Goal: Task Accomplishment & Management: Complete application form

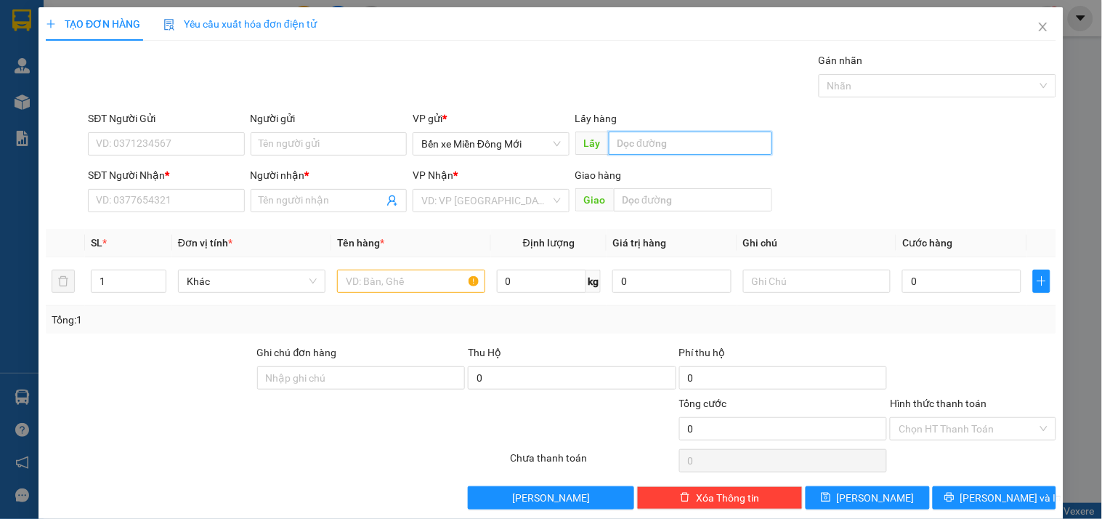
click at [654, 138] on input "text" at bounding box center [690, 142] width 163 height 23
type input "bến cam"
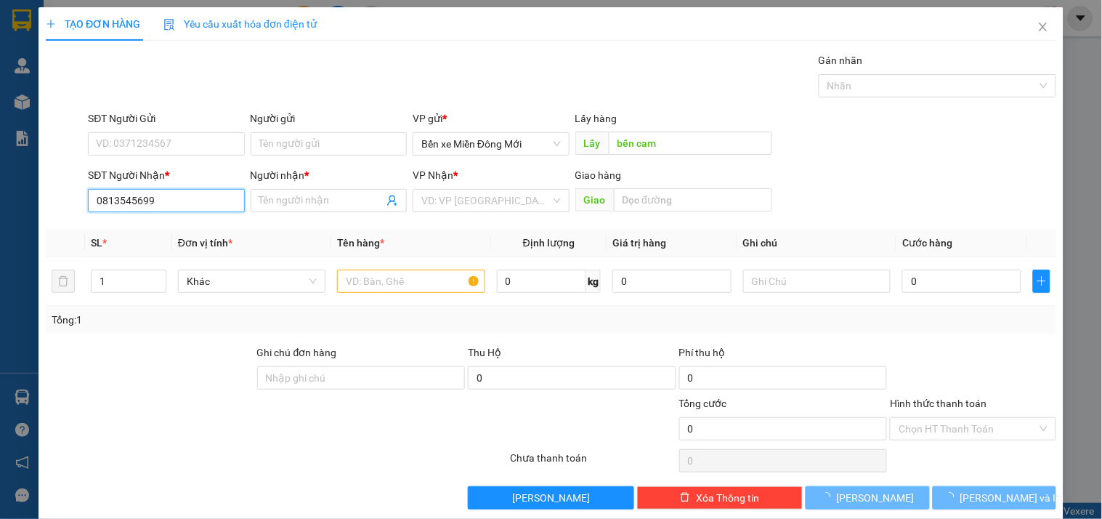
type input "0813545699"
type input "MẾN"
type input "D"
type input "Đ"
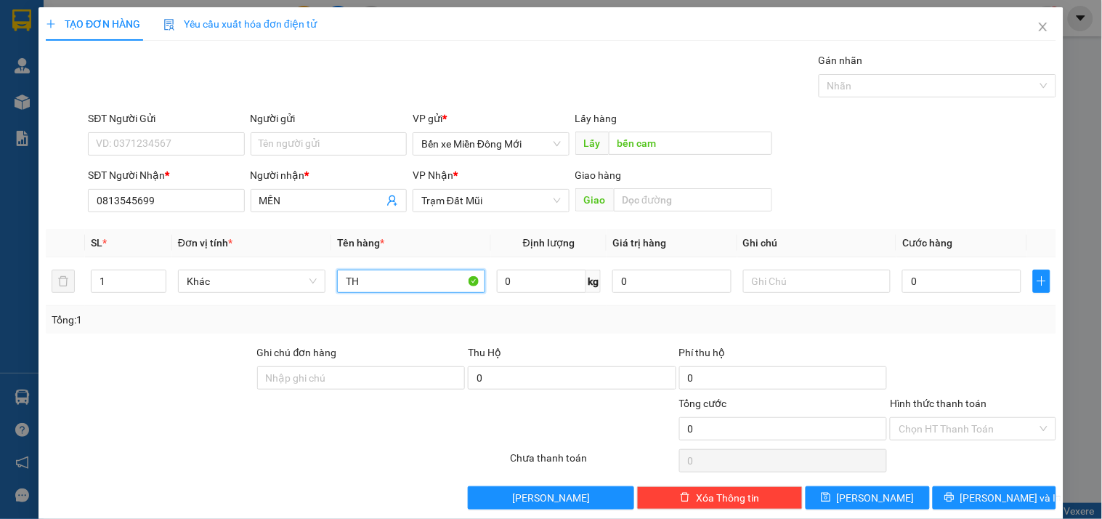
type input "TH"
type input "XE 92"
type input "1"
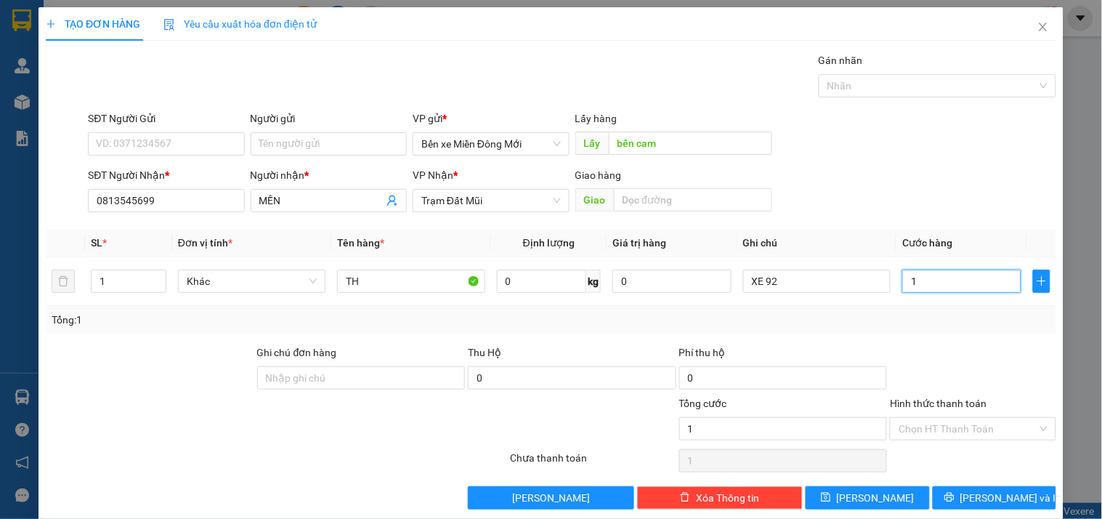
type input "10"
type input "100"
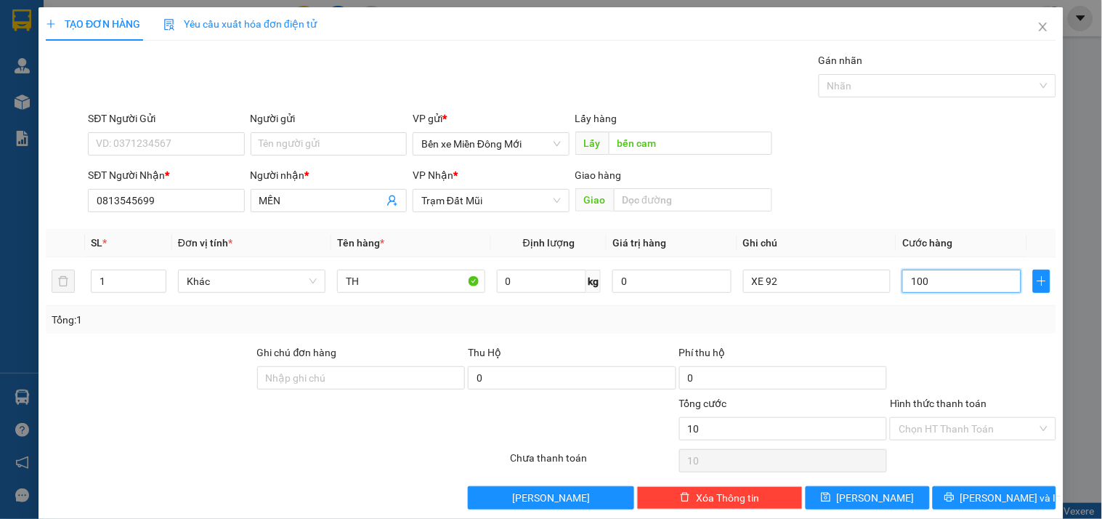
type input "100"
click at [886, 503] on button "[PERSON_NAME]" at bounding box center [866, 497] width 123 height 23
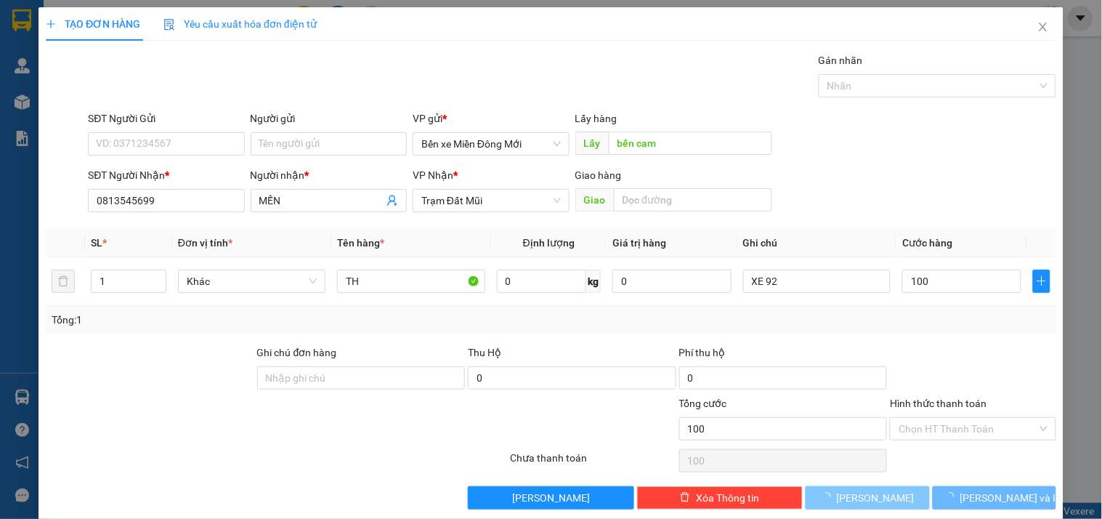
type input "100.000"
click at [888, 500] on button "[PERSON_NAME]" at bounding box center [866, 497] width 123 height 23
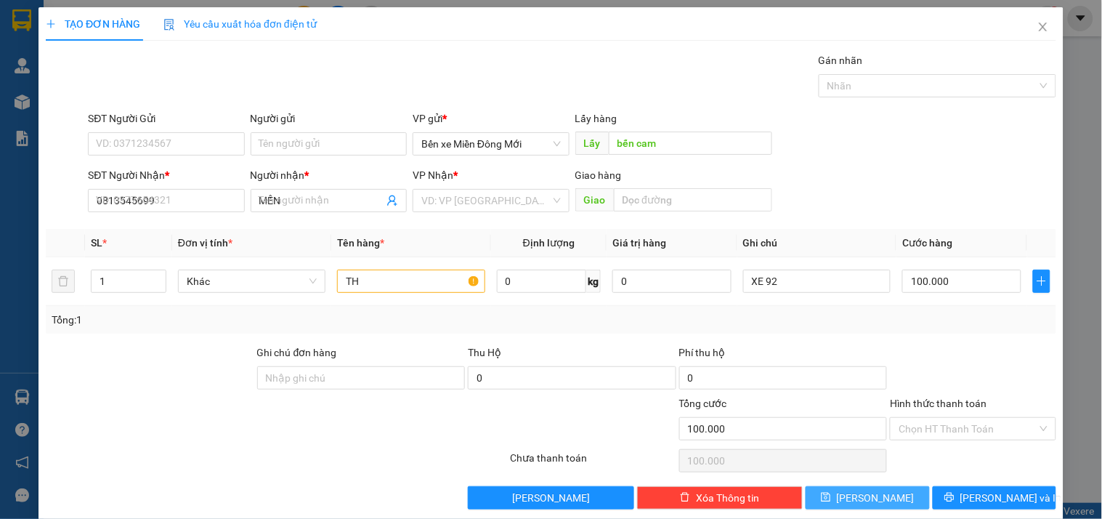
type input "0"
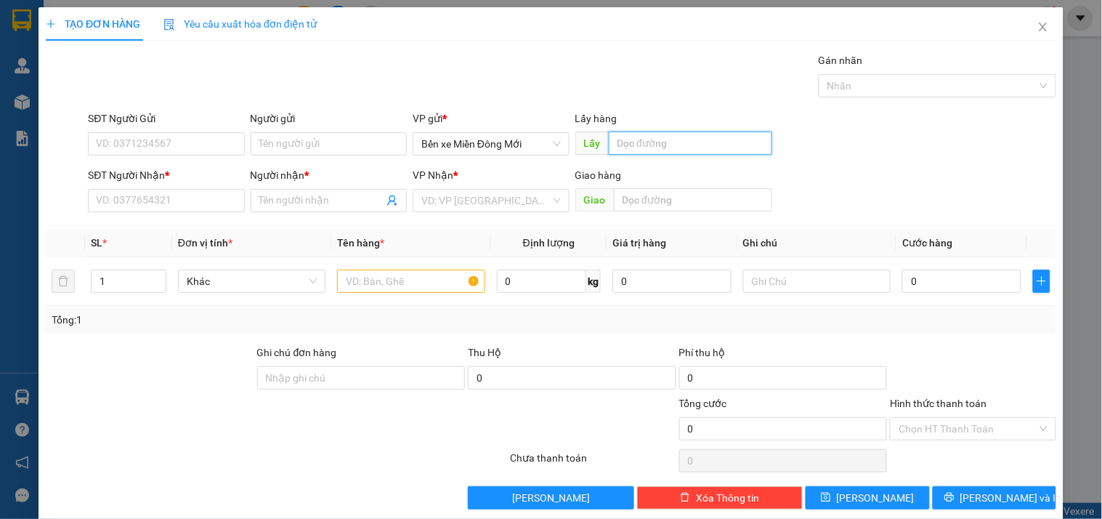
click at [679, 143] on input "text" at bounding box center [690, 142] width 163 height 23
type input "25D"
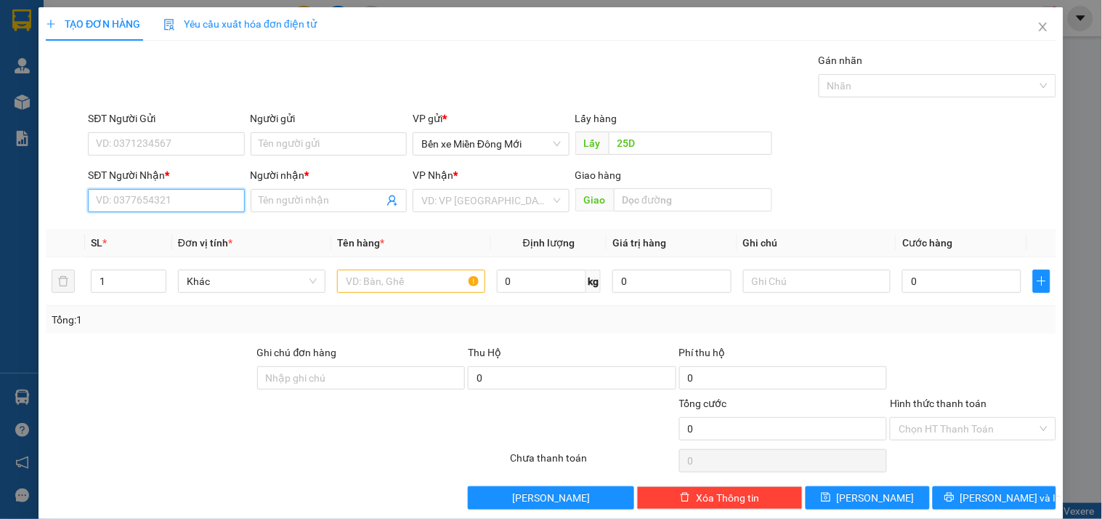
click at [163, 203] on input "SĐT Người Nhận *" at bounding box center [166, 200] width 156 height 23
type input "0941221271"
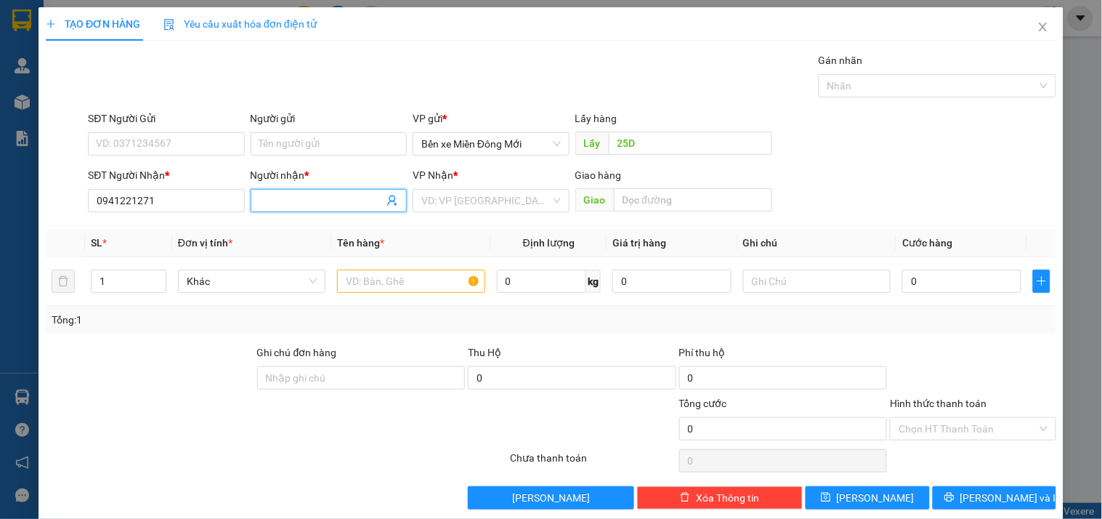
click at [278, 198] on input "Người nhận *" at bounding box center [321, 200] width 124 height 16
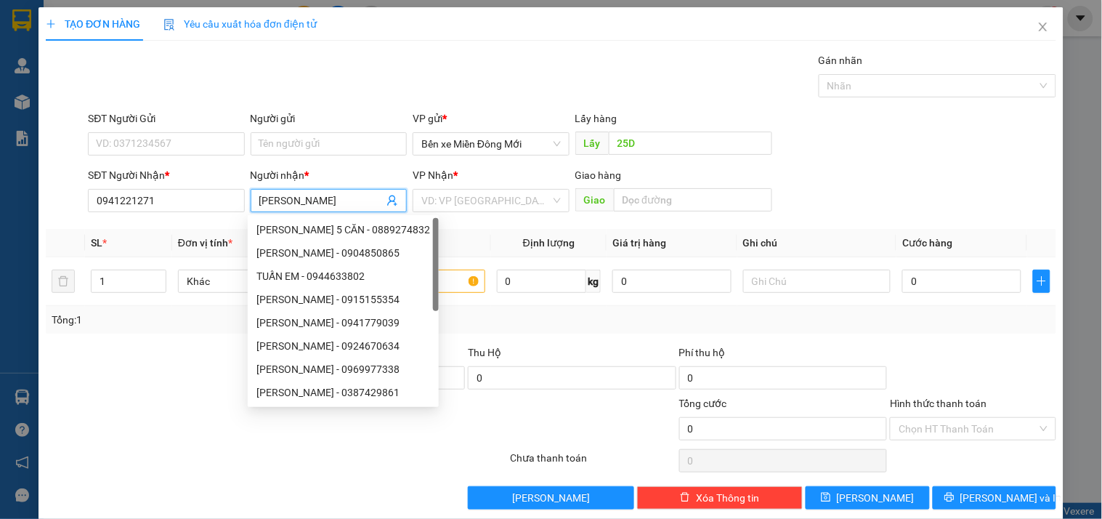
type input "[PERSON_NAME]"
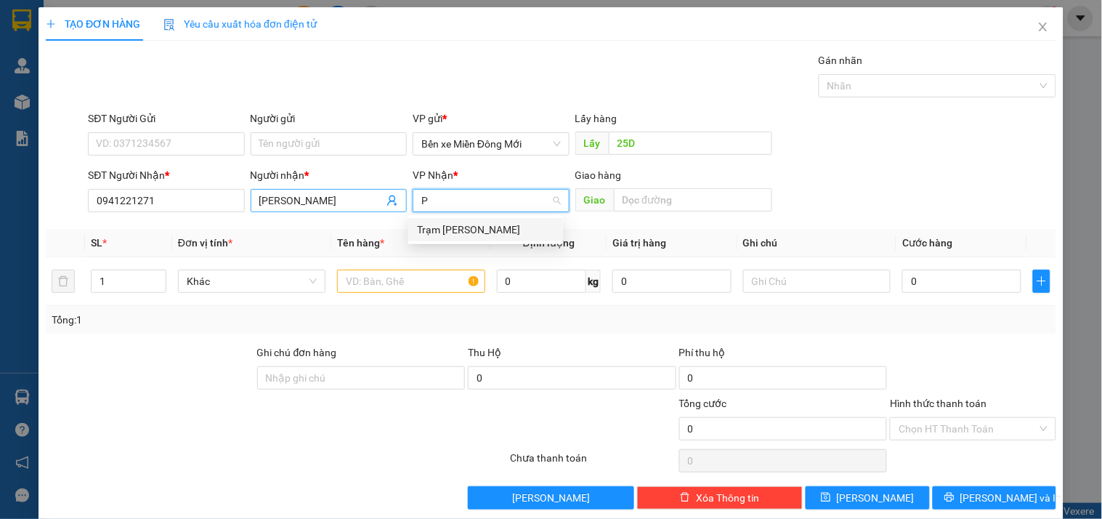
type input "PT"
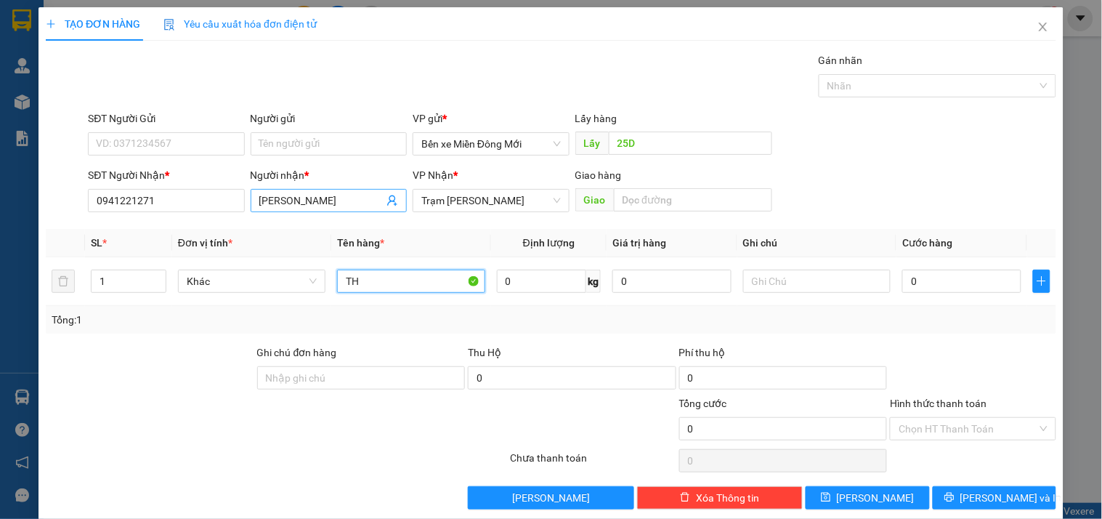
type input "TH"
type input "XE 92"
type input "7"
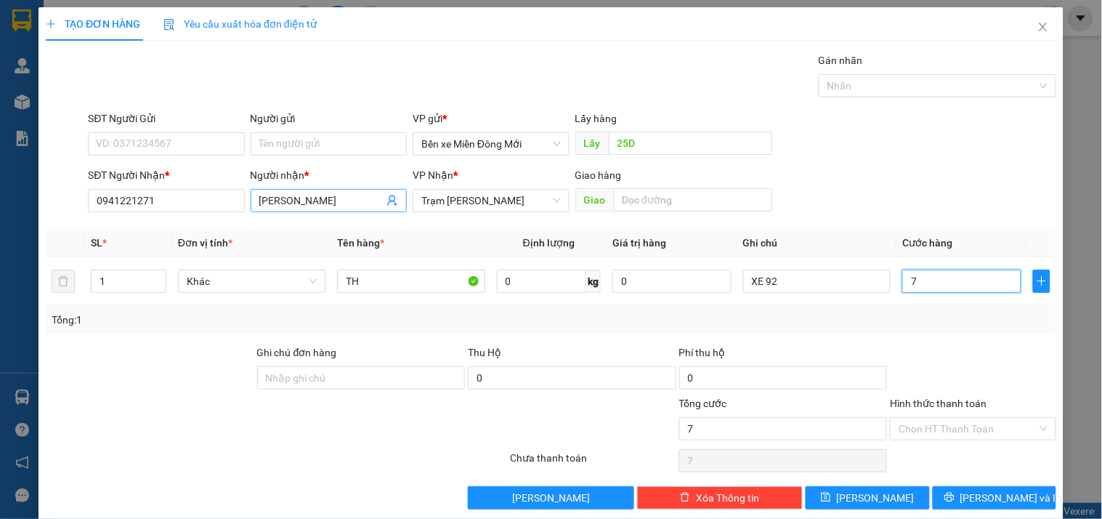
type input "70"
click at [952, 418] on input "Hình thức thanh toán" at bounding box center [967, 429] width 138 height 22
type input "70.000"
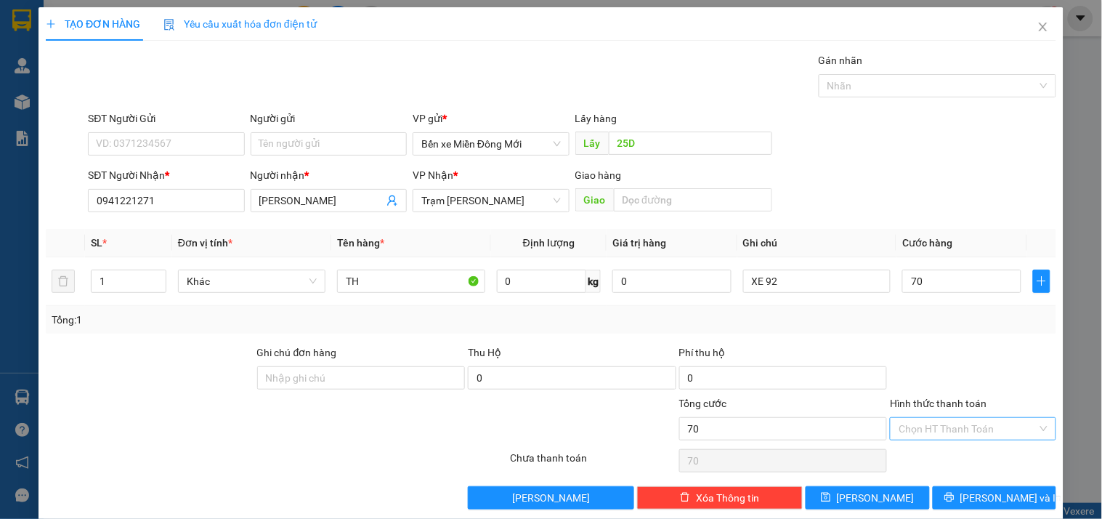
type input "70.000"
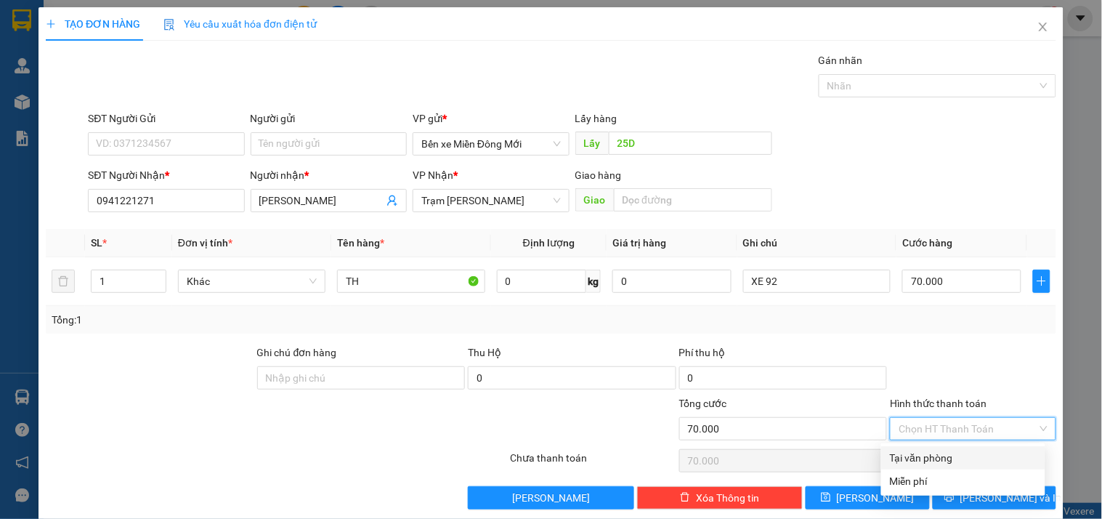
click at [920, 451] on div "Tại văn phòng" at bounding box center [963, 458] width 147 height 16
type input "0"
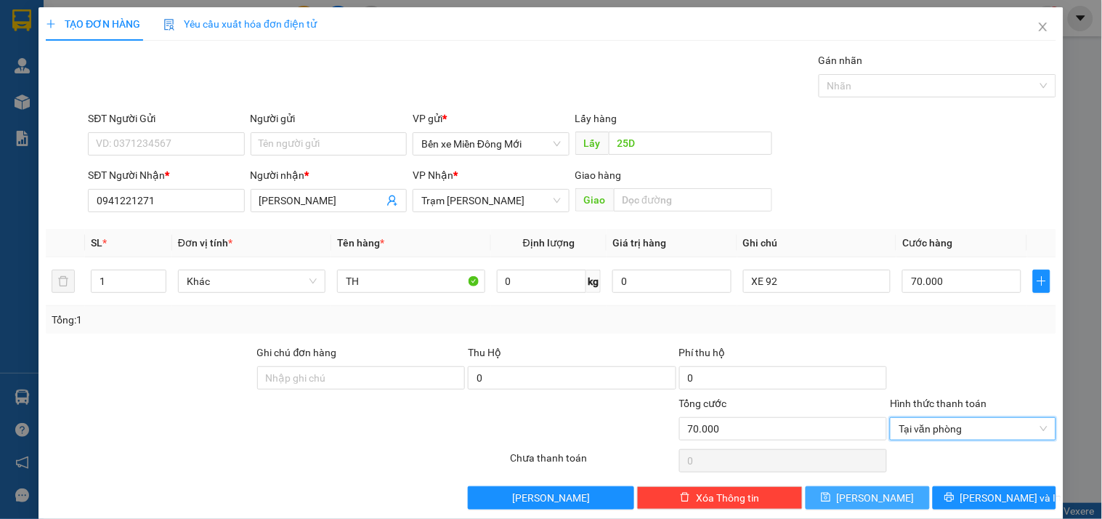
click at [858, 495] on span "[PERSON_NAME]" at bounding box center [876, 498] width 78 height 16
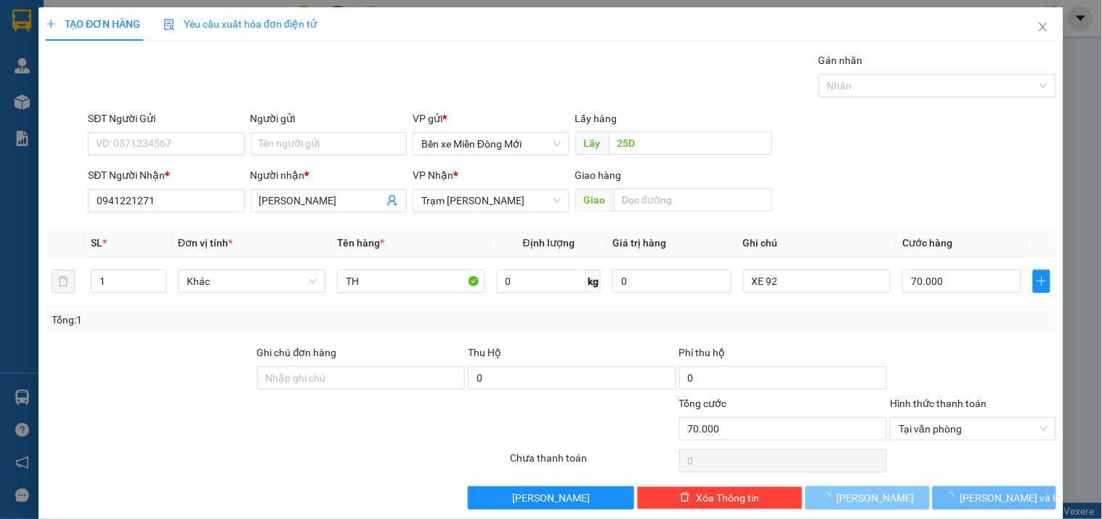
type input "0"
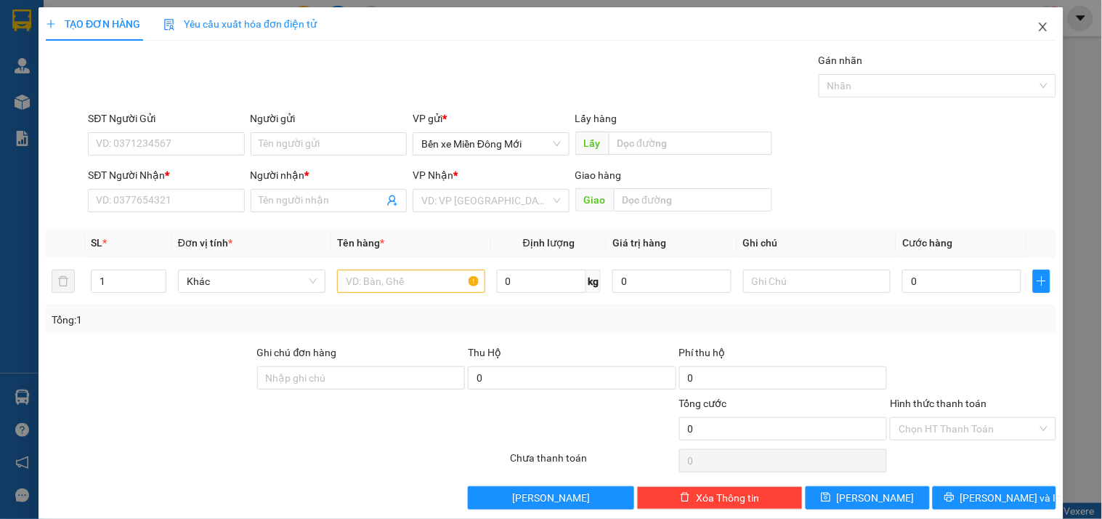
click at [1037, 22] on icon "close" at bounding box center [1043, 27] width 12 height 12
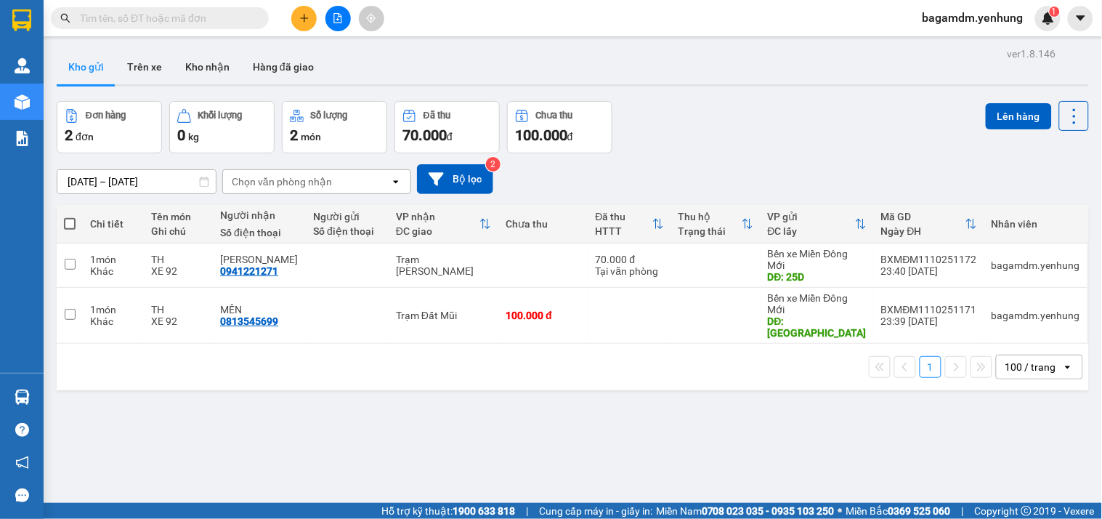
click at [70, 218] on span at bounding box center [70, 224] width 12 height 12
click at [70, 216] on input "checkbox" at bounding box center [70, 216] width 0 height 0
checkbox input "true"
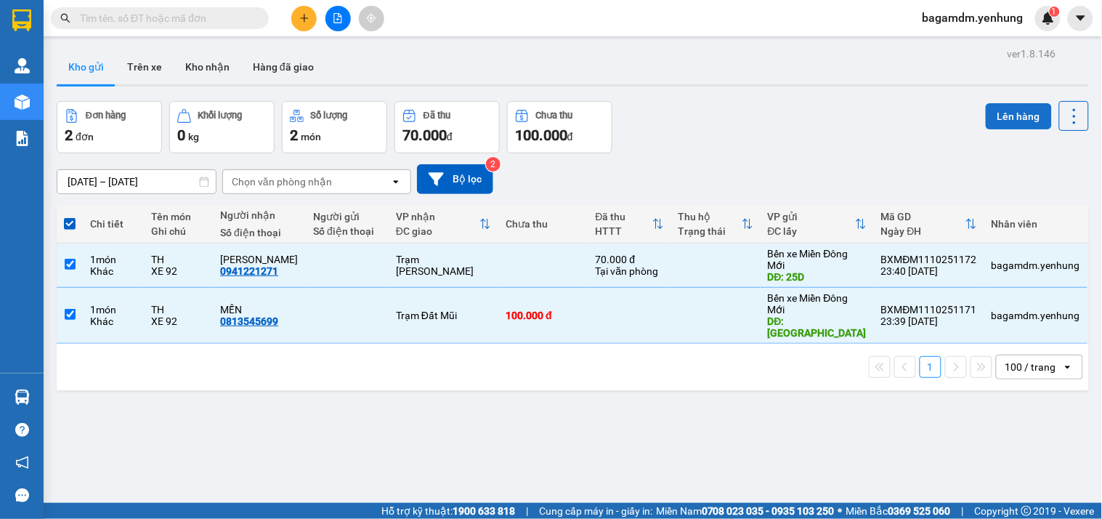
click at [1027, 109] on button "Lên hàng" at bounding box center [1019, 116] width 66 height 26
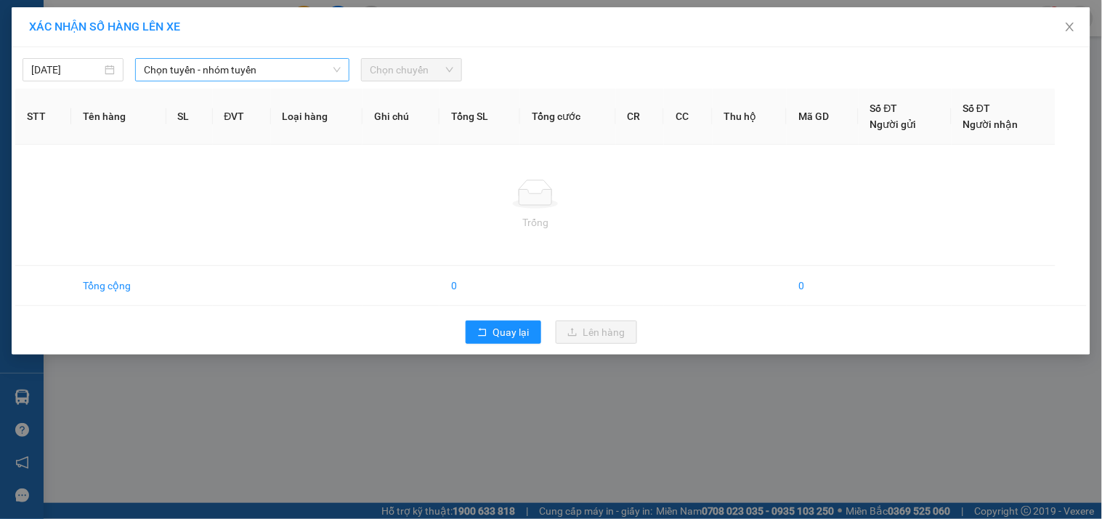
click at [176, 70] on span "Chọn tuyến - nhóm tuyến" at bounding box center [242, 70] width 197 height 22
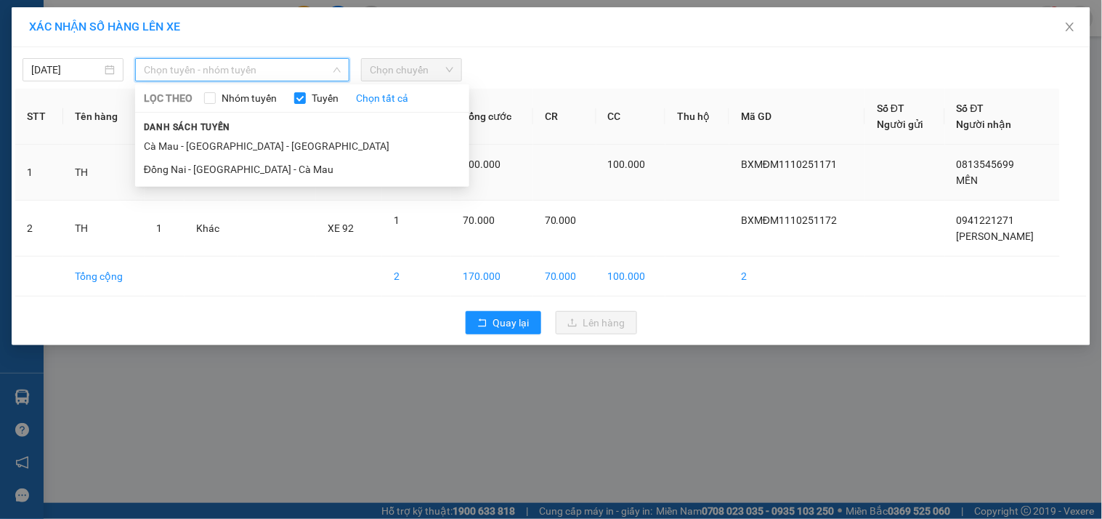
drag, startPoint x: 169, startPoint y: 168, endPoint x: 176, endPoint y: 153, distance: 16.6
click at [168, 168] on li "Đồng Nai - [GEOGRAPHIC_DATA] - Cà Mau" at bounding box center [302, 169] width 334 height 23
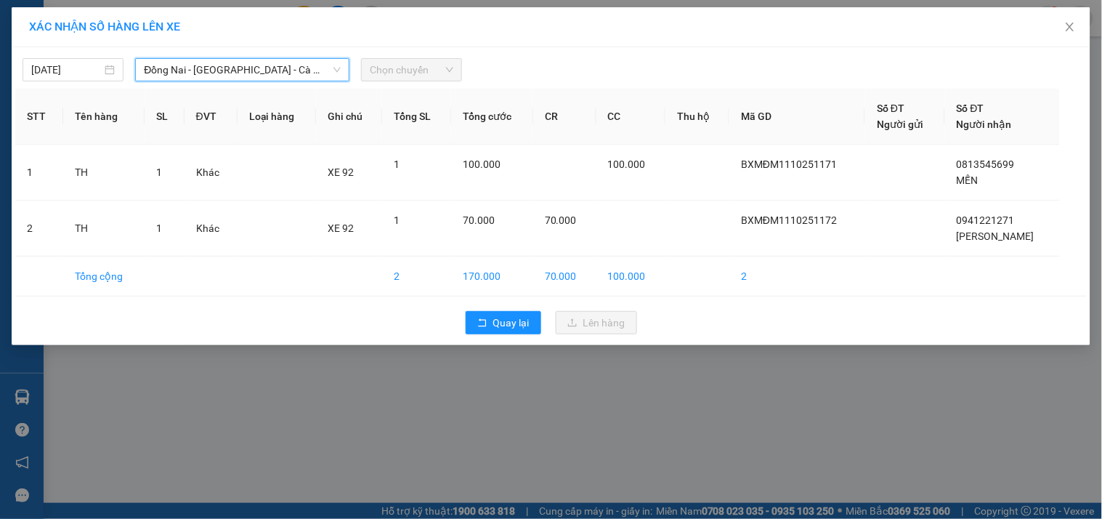
click at [371, 70] on span "Chọn chuyến" at bounding box center [412, 70] width 84 height 22
click at [404, 75] on span "Chọn chuyến" at bounding box center [412, 70] width 84 height 22
click at [421, 78] on span "Chọn chuyến" at bounding box center [412, 70] width 84 height 22
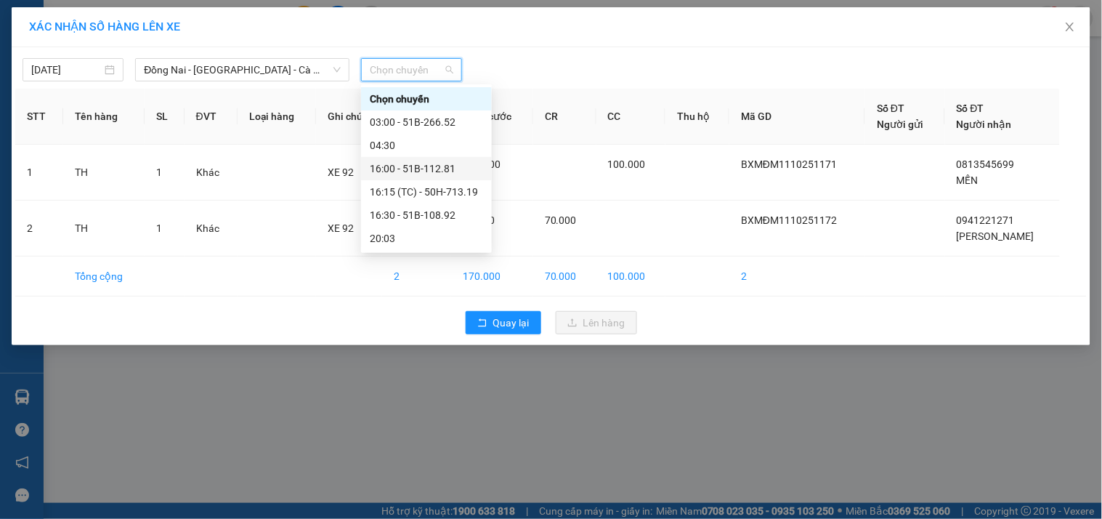
click at [389, 167] on div "16:00 - 51B-112.81" at bounding box center [426, 169] width 113 height 16
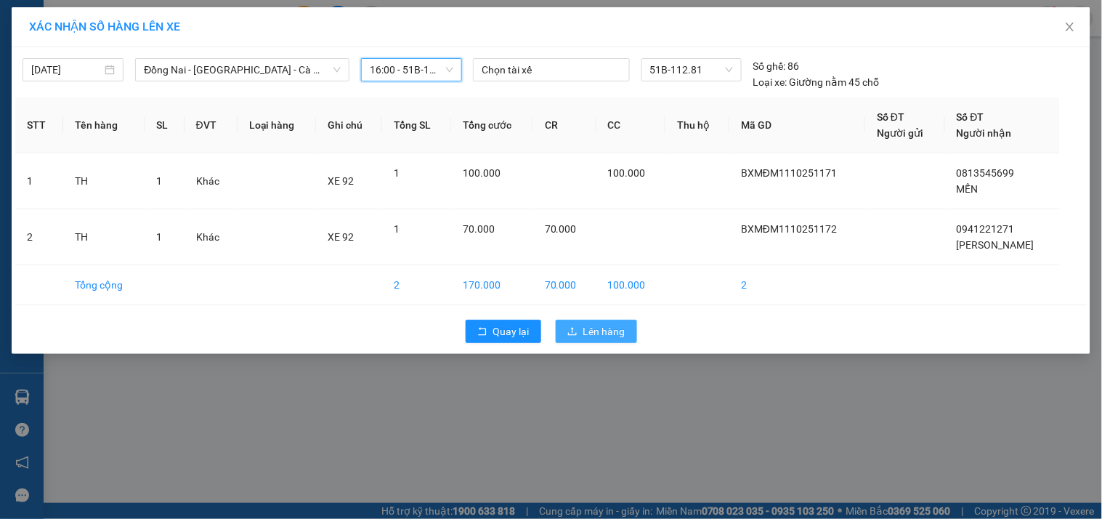
click at [600, 337] on span "Lên hàng" at bounding box center [604, 331] width 42 height 16
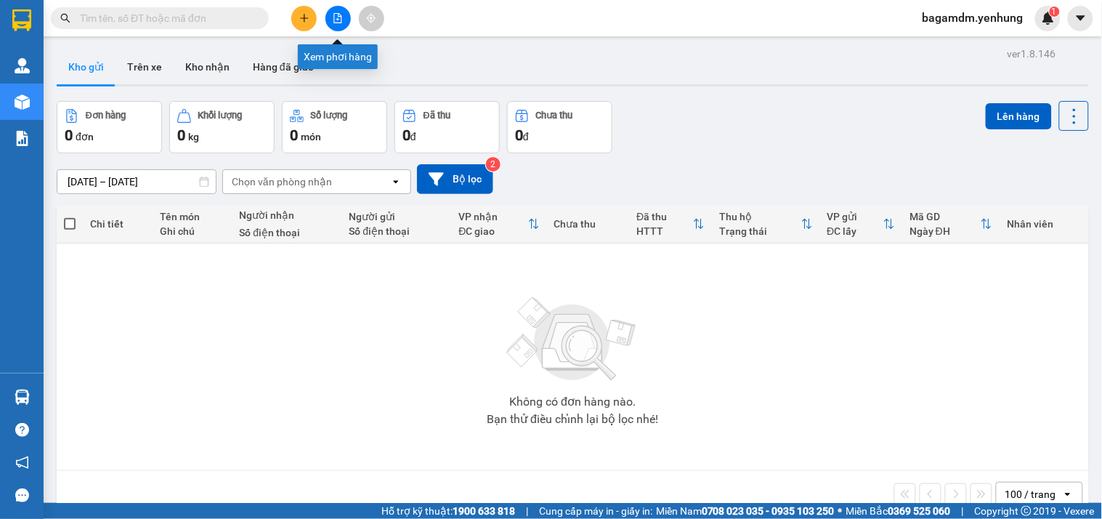
click at [333, 13] on icon "file-add" at bounding box center [338, 18] width 10 height 10
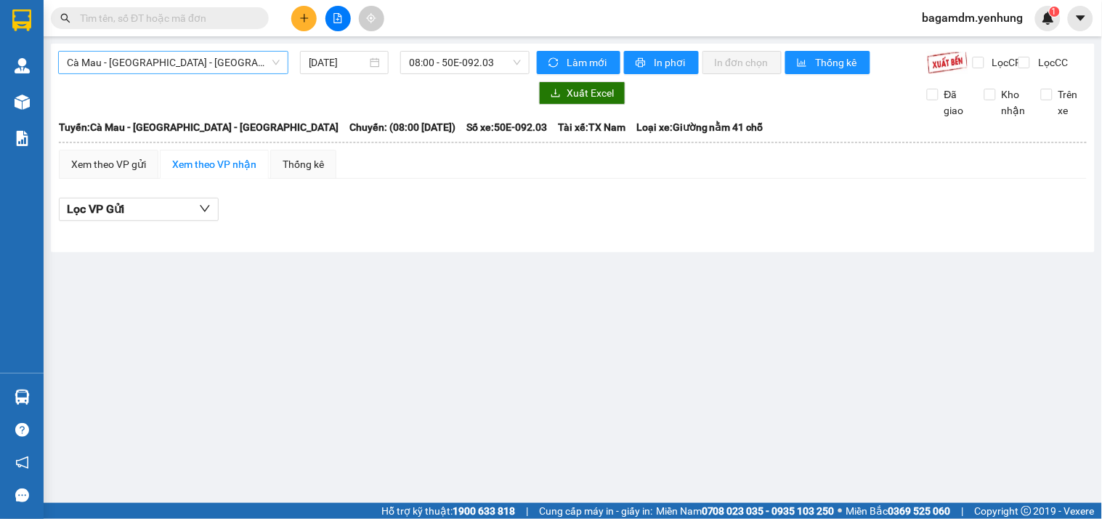
click at [160, 66] on span "Cà Mau - [GEOGRAPHIC_DATA] - [GEOGRAPHIC_DATA]" at bounding box center [173, 63] width 213 height 22
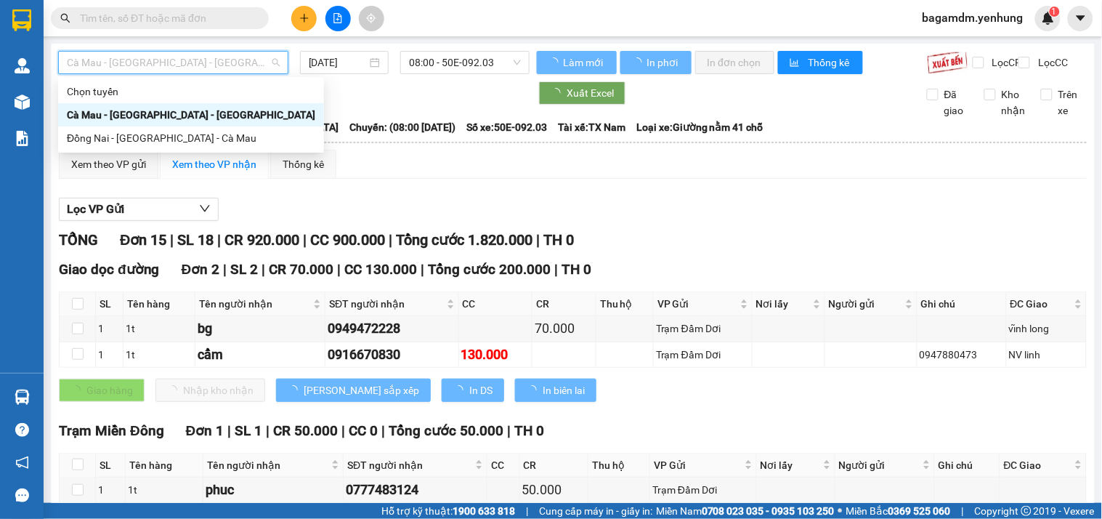
click at [122, 139] on div "Đồng Nai - [GEOGRAPHIC_DATA] - Cà Mau" at bounding box center [191, 138] width 248 height 16
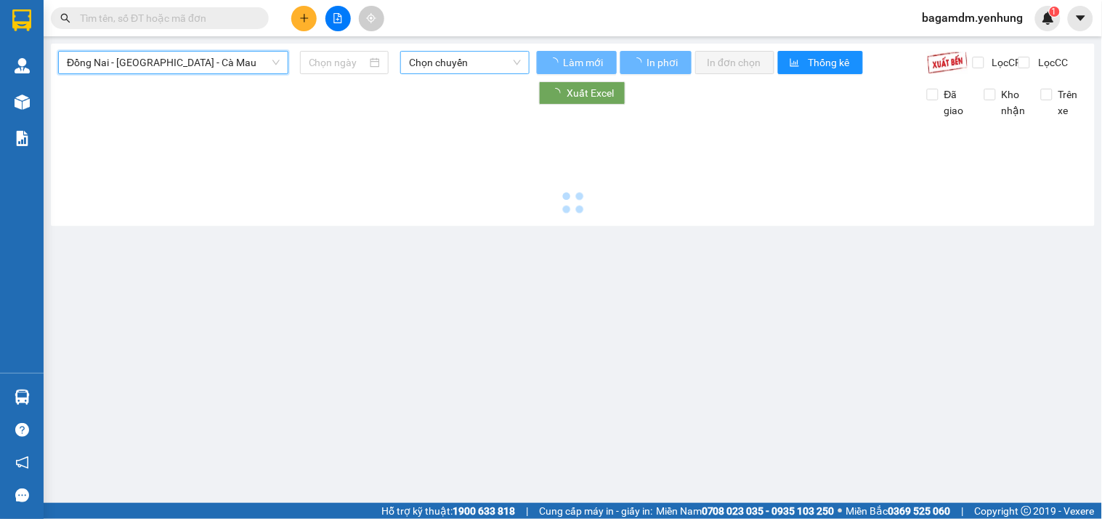
type input "[DATE]"
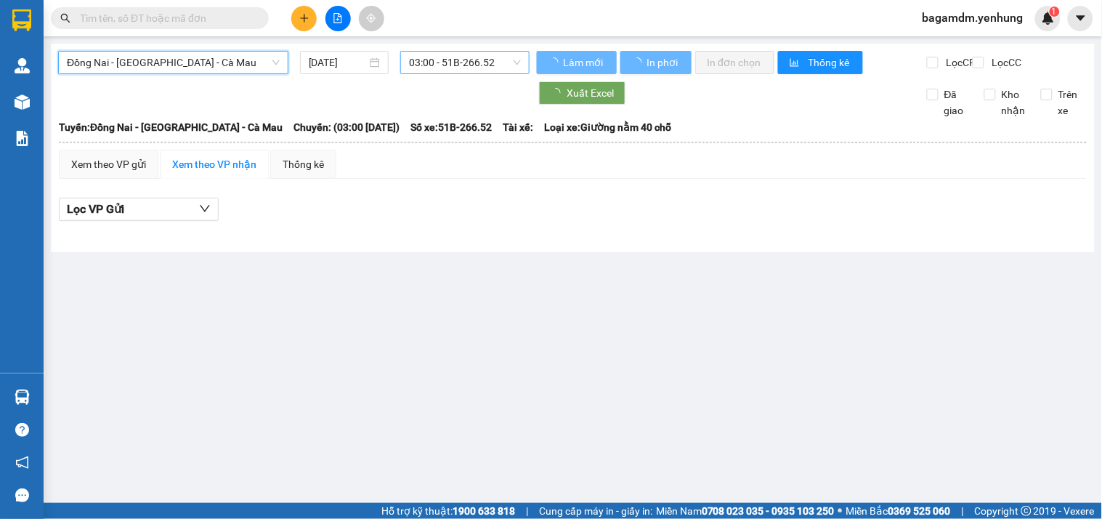
click at [431, 61] on span "03:00 - 51B-266.52" at bounding box center [465, 63] width 112 height 22
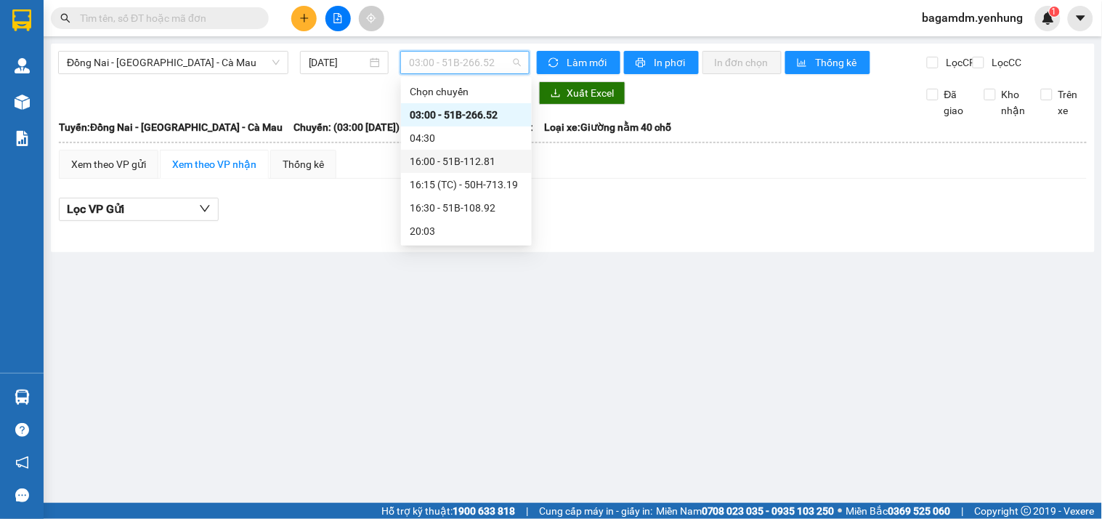
click at [425, 163] on div "16:00 - 51B-112.81" at bounding box center [466, 161] width 113 height 16
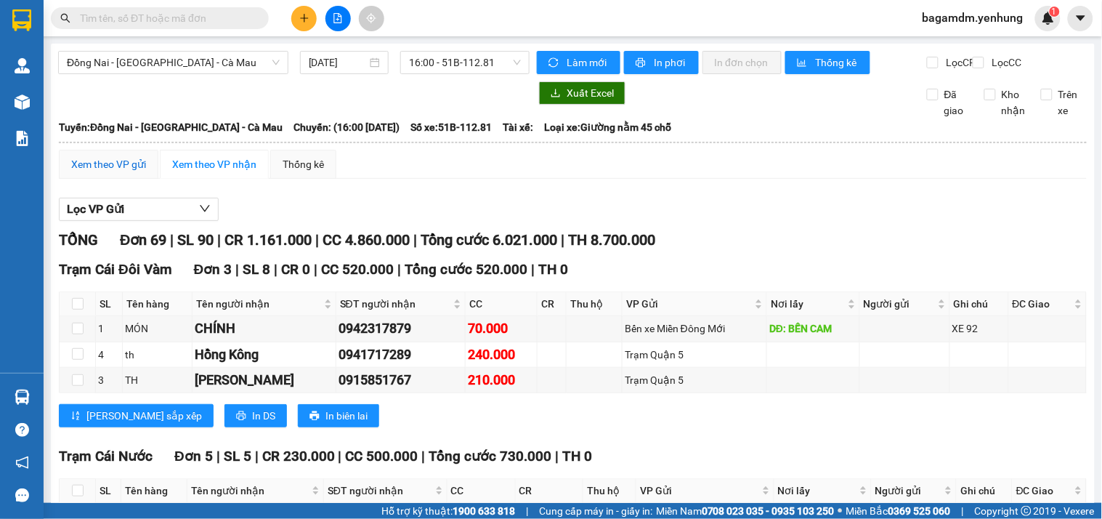
click at [139, 172] on div "Xem theo VP gửi" at bounding box center [108, 164] width 75 height 16
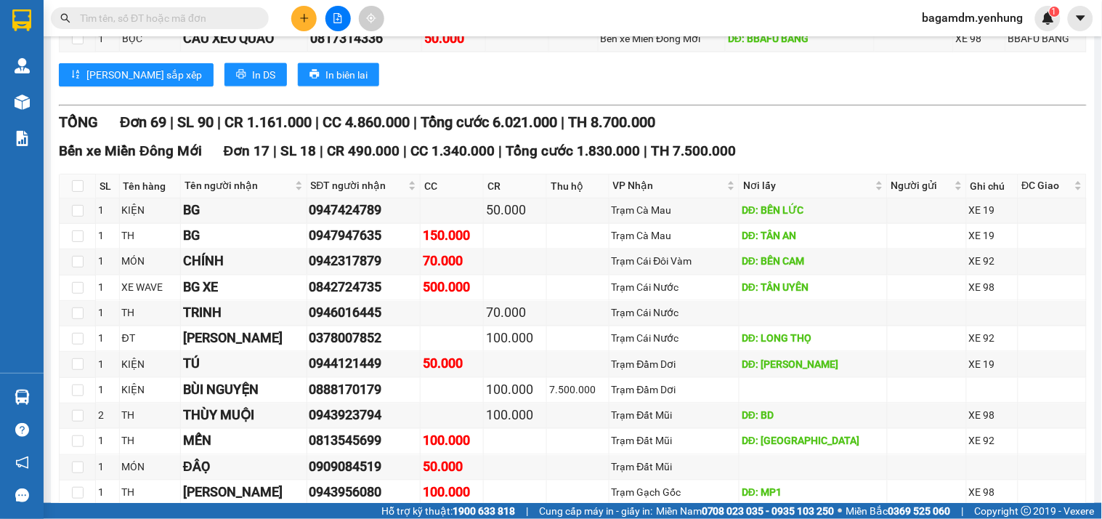
scroll to position [83, 0]
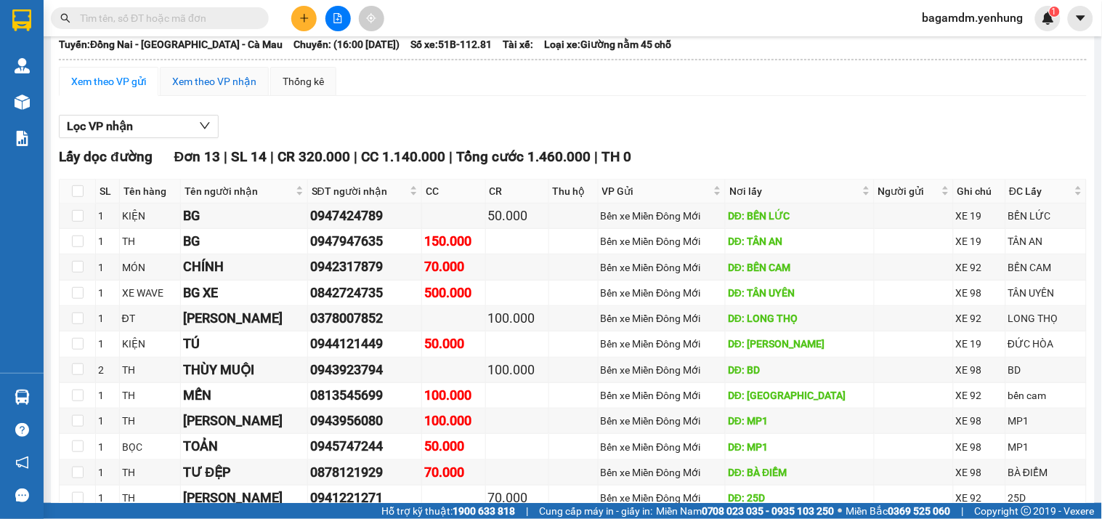
click at [221, 88] on div "Xem theo VP nhận" at bounding box center [214, 81] width 84 height 16
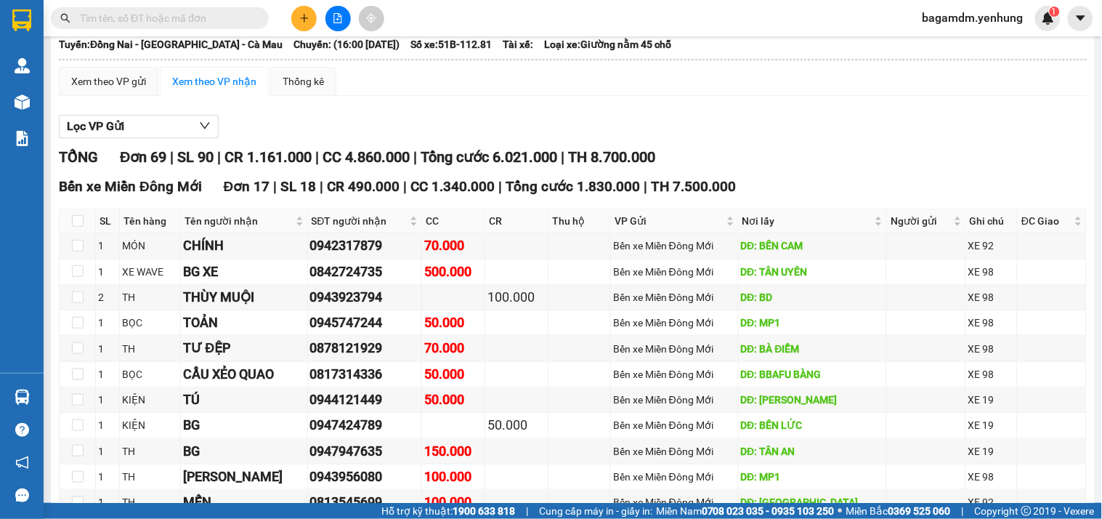
click at [786, 139] on div "Lọc VP Gửi" at bounding box center [573, 127] width 1028 height 24
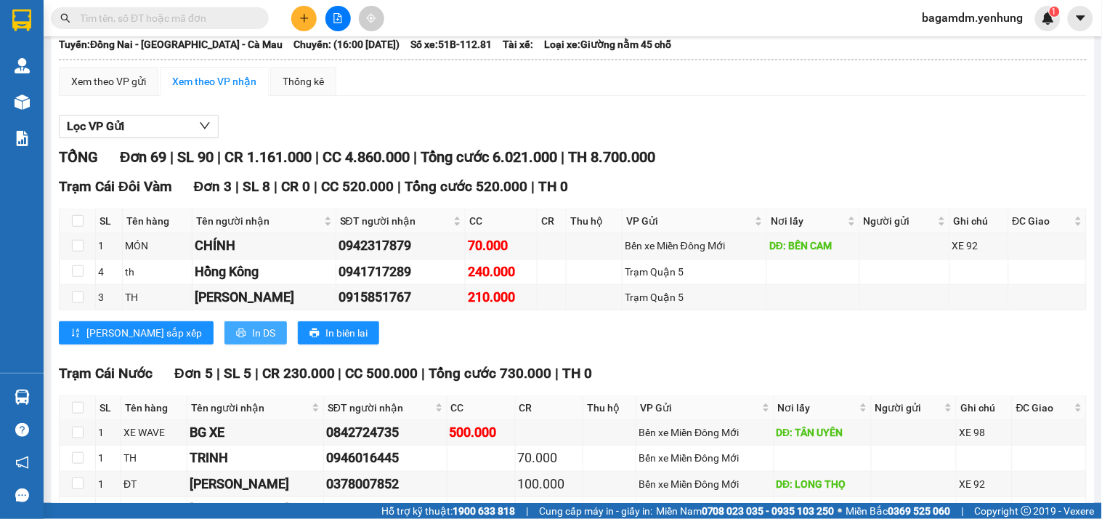
click at [252, 341] on span "In DS" at bounding box center [263, 333] width 23 height 16
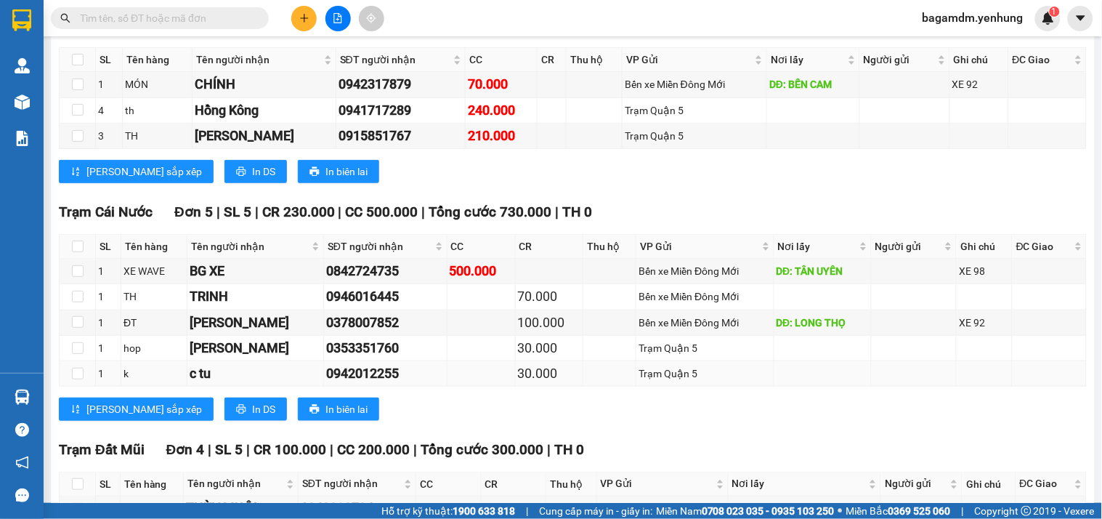
scroll to position [487, 0]
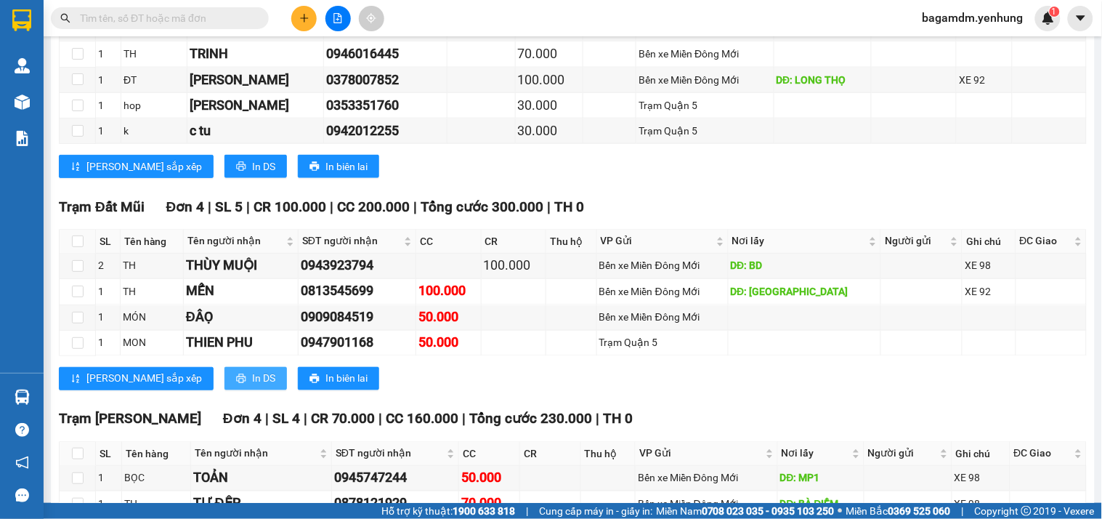
click at [252, 386] on span "In DS" at bounding box center [263, 378] width 23 height 16
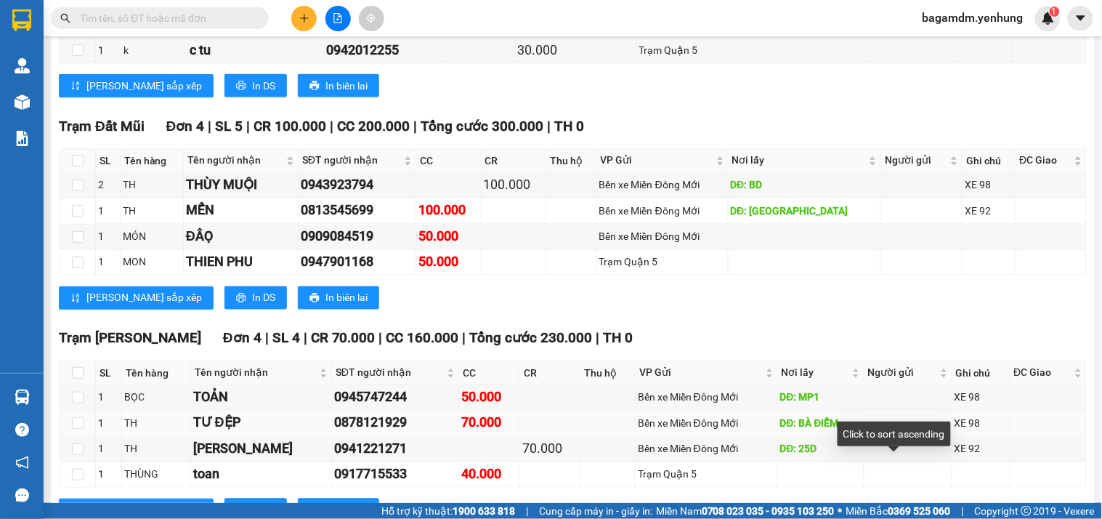
scroll to position [728, 0]
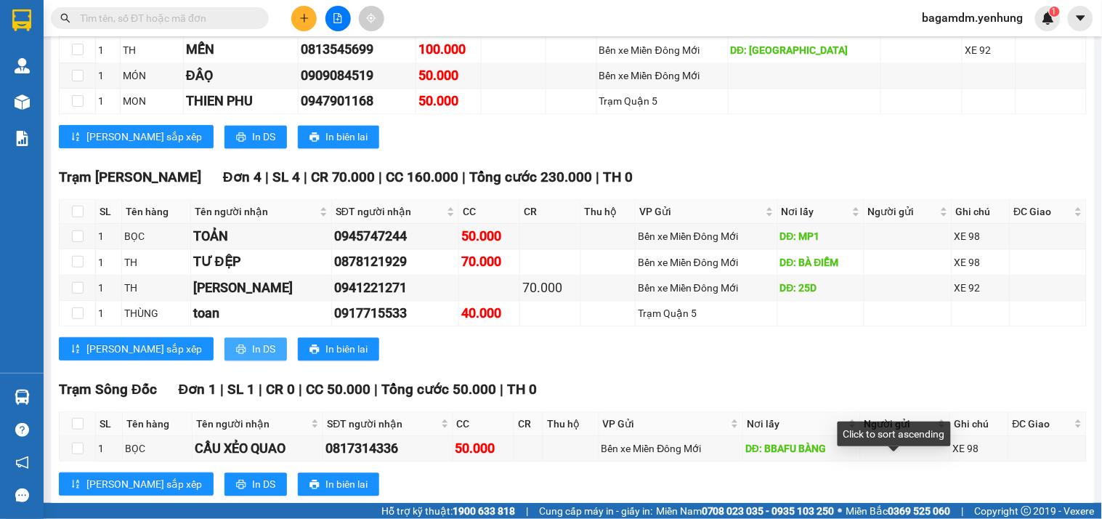
click at [252, 357] on span "In DS" at bounding box center [263, 349] width 23 height 16
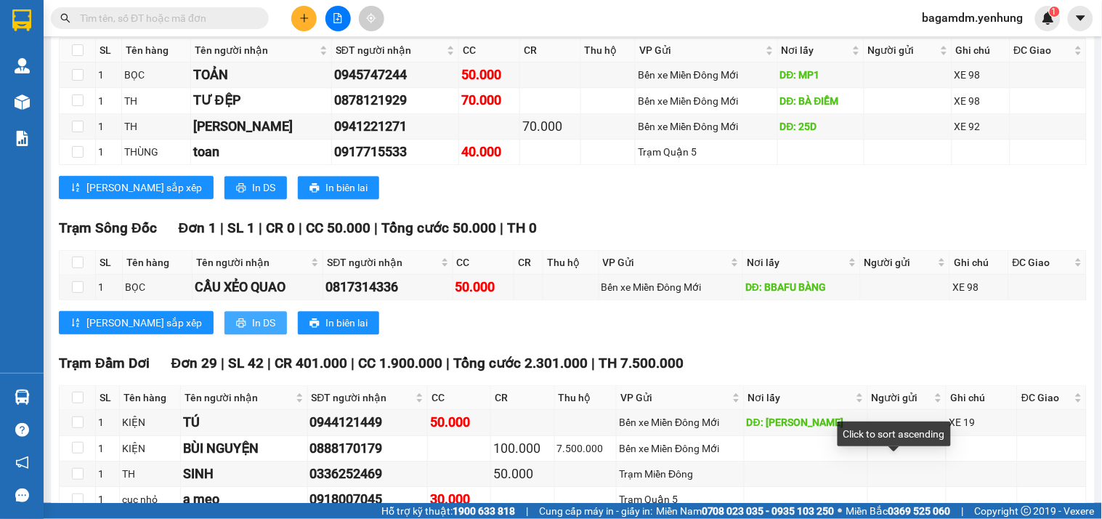
click at [252, 330] on span "In DS" at bounding box center [263, 322] width 23 height 16
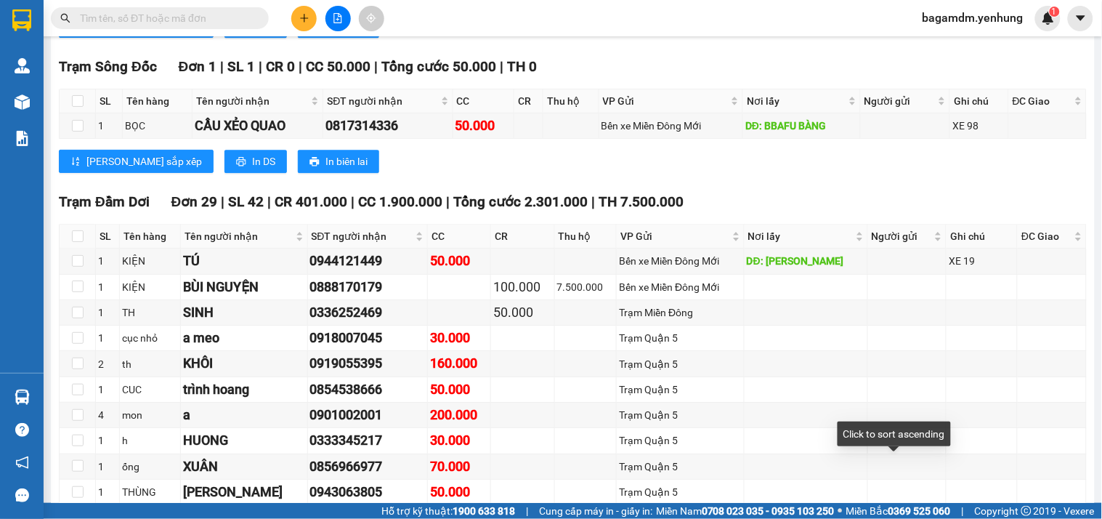
click at [498, 173] on div "[PERSON_NAME] sắp xếp In DS In biên lai" at bounding box center [573, 161] width 1028 height 23
click at [425, 173] on div "[PERSON_NAME] sắp xếp In DS In biên lai" at bounding box center [573, 161] width 1028 height 23
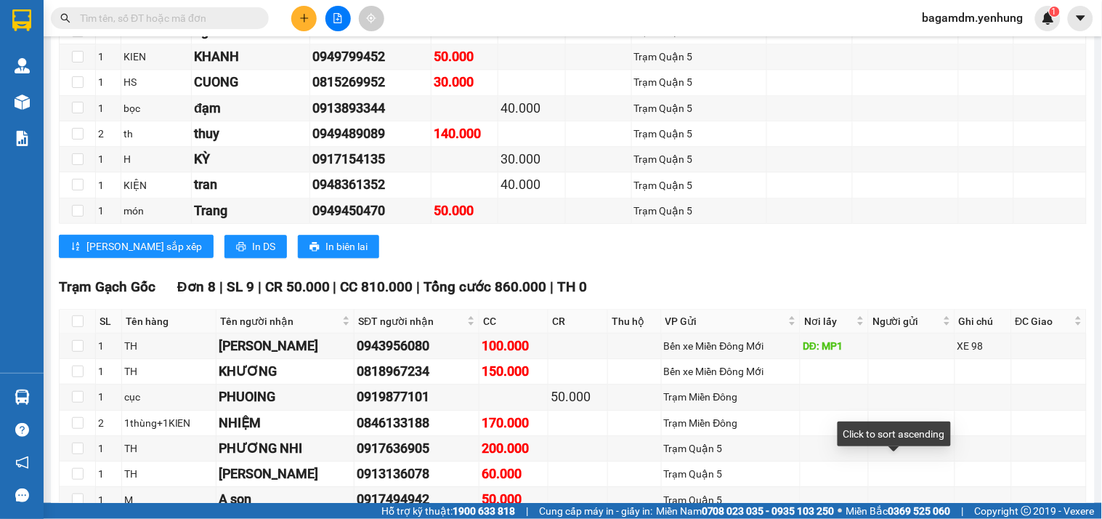
scroll to position [2504, 0]
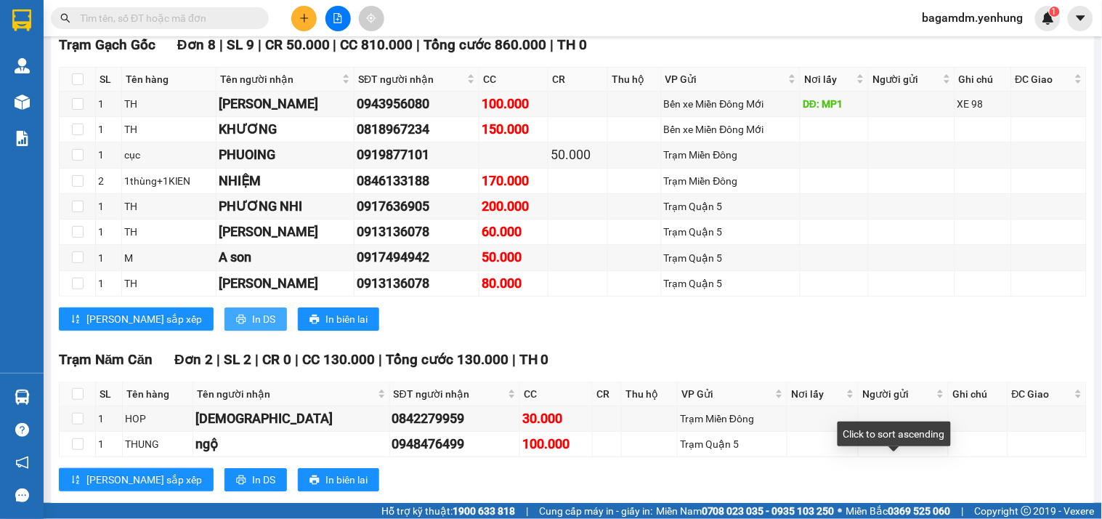
click at [252, 327] on span "In DS" at bounding box center [263, 319] width 23 height 16
click at [224, 330] on button "In DS" at bounding box center [255, 318] width 62 height 23
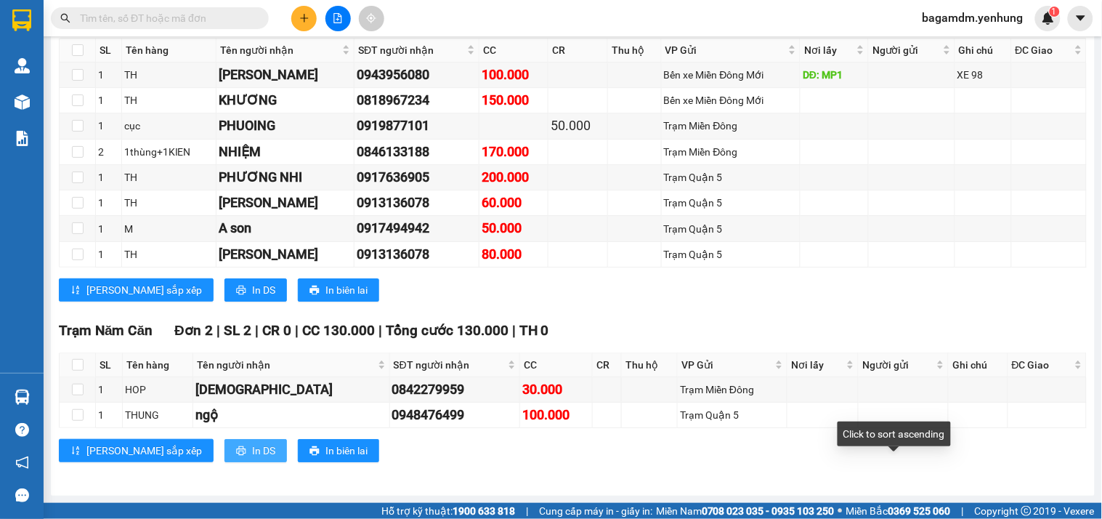
click at [252, 450] on span "In DS" at bounding box center [263, 450] width 23 height 16
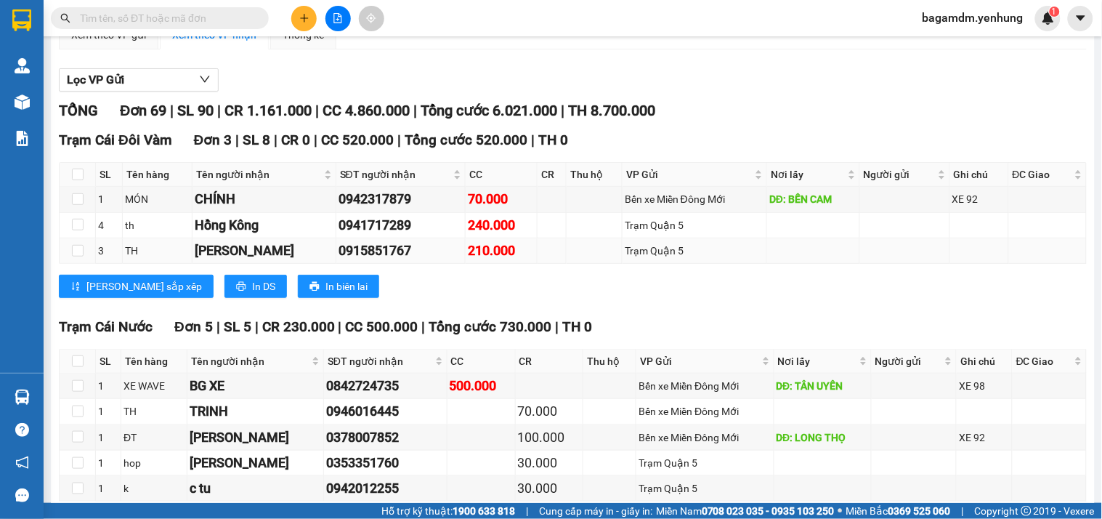
scroll to position [0, 0]
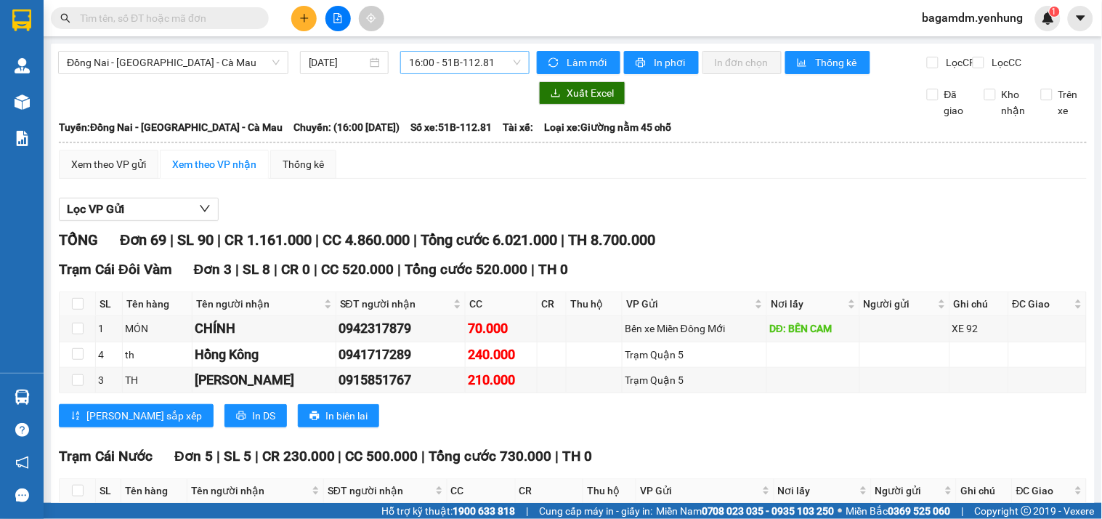
click at [436, 62] on span "16:00 - 51B-112.81" at bounding box center [465, 63] width 112 height 22
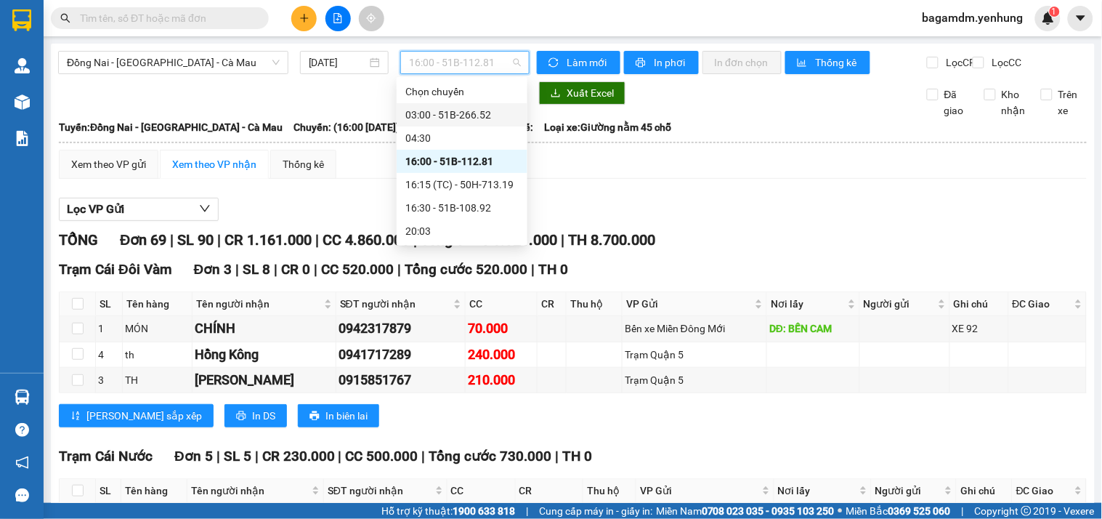
click at [431, 113] on div "03:00 - 51B-266.52" at bounding box center [461, 115] width 113 height 16
